Goal: Task Accomplishment & Management: Use online tool/utility

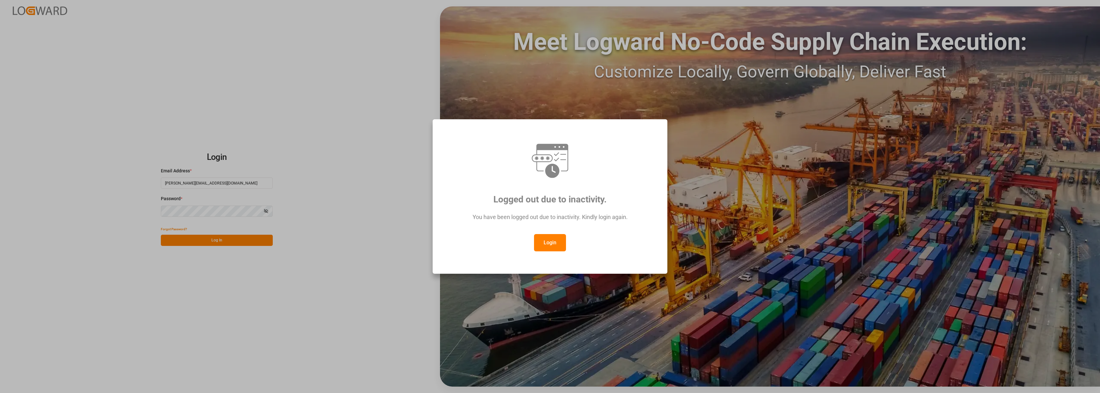
click at [551, 243] on button "Login" at bounding box center [550, 242] width 32 height 17
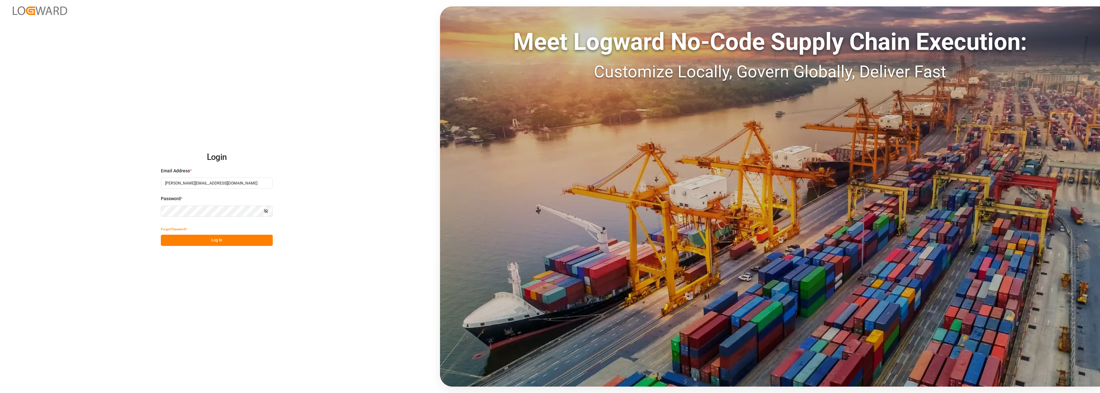
click at [219, 241] on button "Log In" at bounding box center [217, 240] width 112 height 11
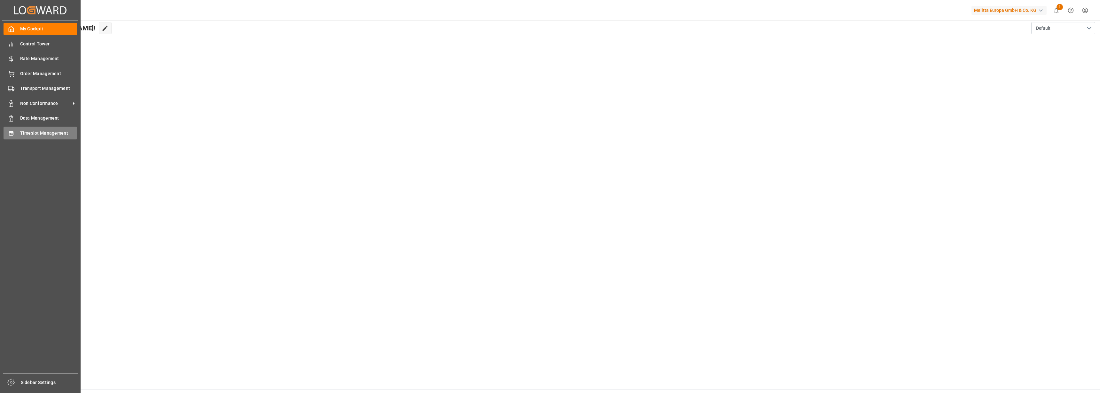
click at [17, 133] on div "Timeslot Management Timeslot Management" at bounding box center [41, 133] width 74 height 12
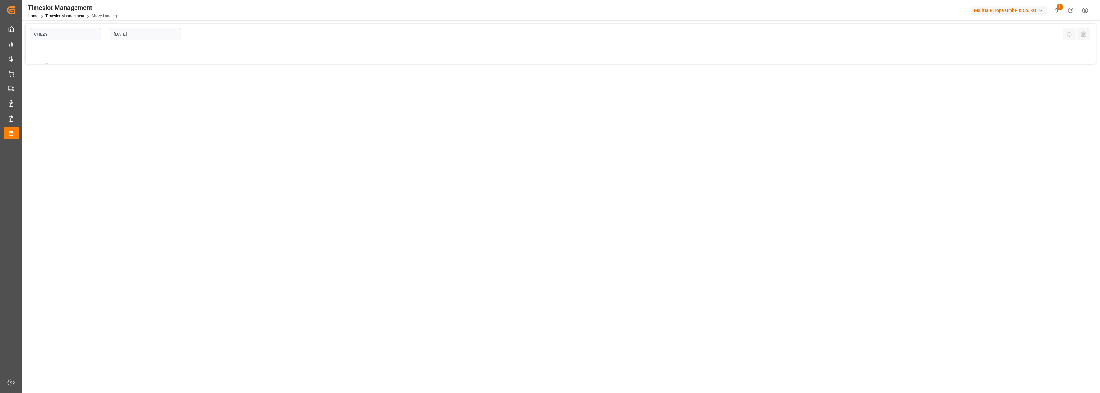
type input "Chezy Loading"
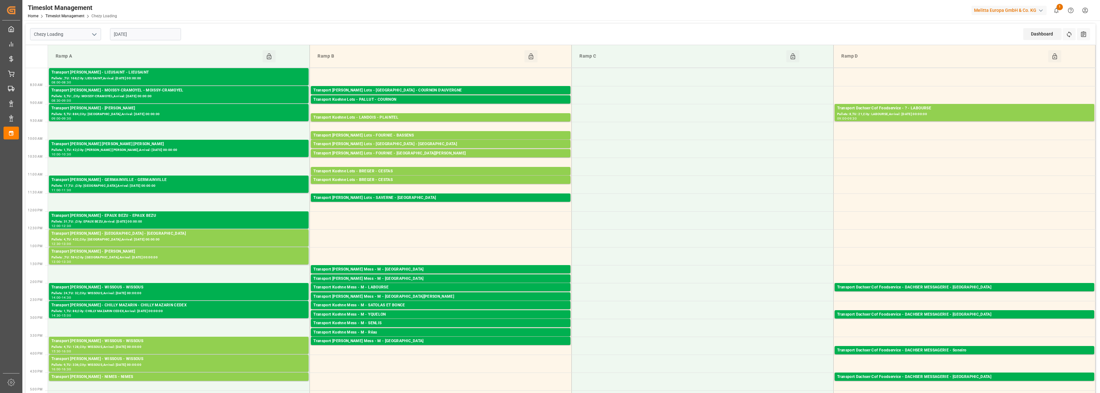
click at [144, 32] on input "[DATE]" at bounding box center [145, 34] width 71 height 12
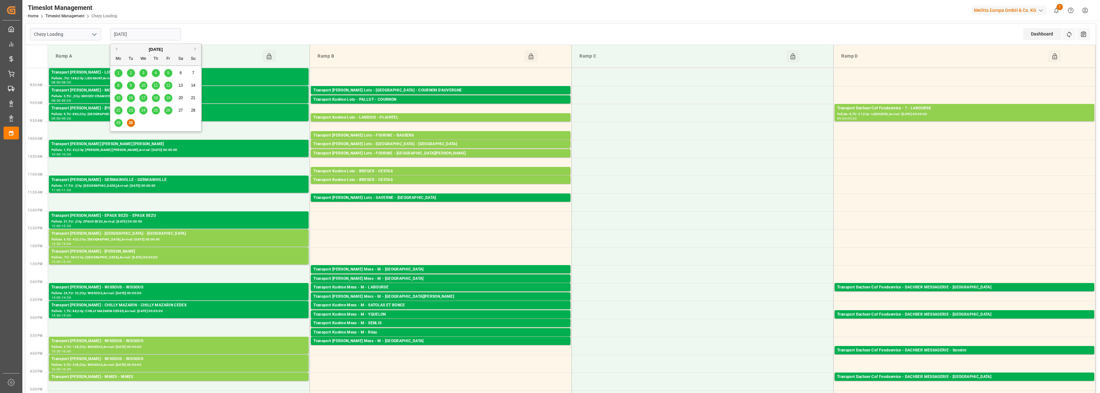
click at [195, 49] on button "Next Month" at bounding box center [196, 49] width 4 height 4
click at [144, 71] on span "1" at bounding box center [143, 73] width 2 height 4
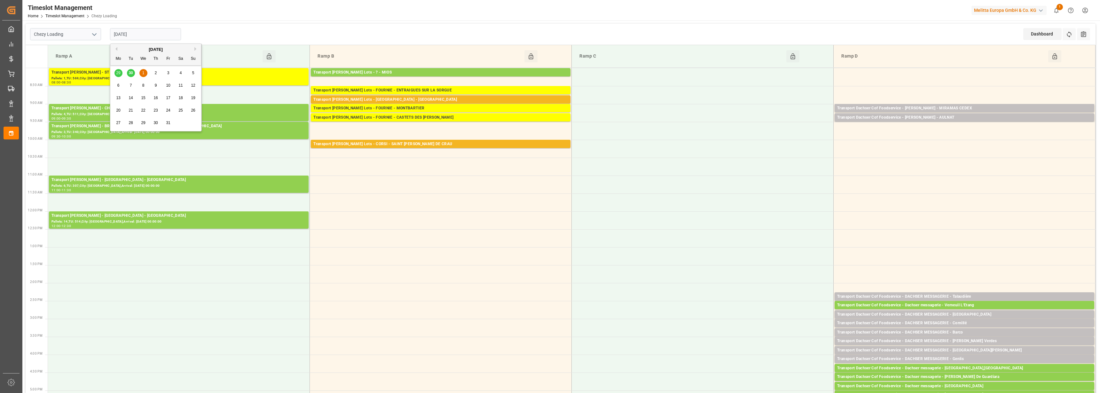
click at [139, 33] on input "[DATE]" at bounding box center [145, 34] width 71 height 12
click at [156, 73] on span "2" at bounding box center [156, 73] width 2 height 4
type input "[DATE]"
